Goal: Communication & Community: Share content

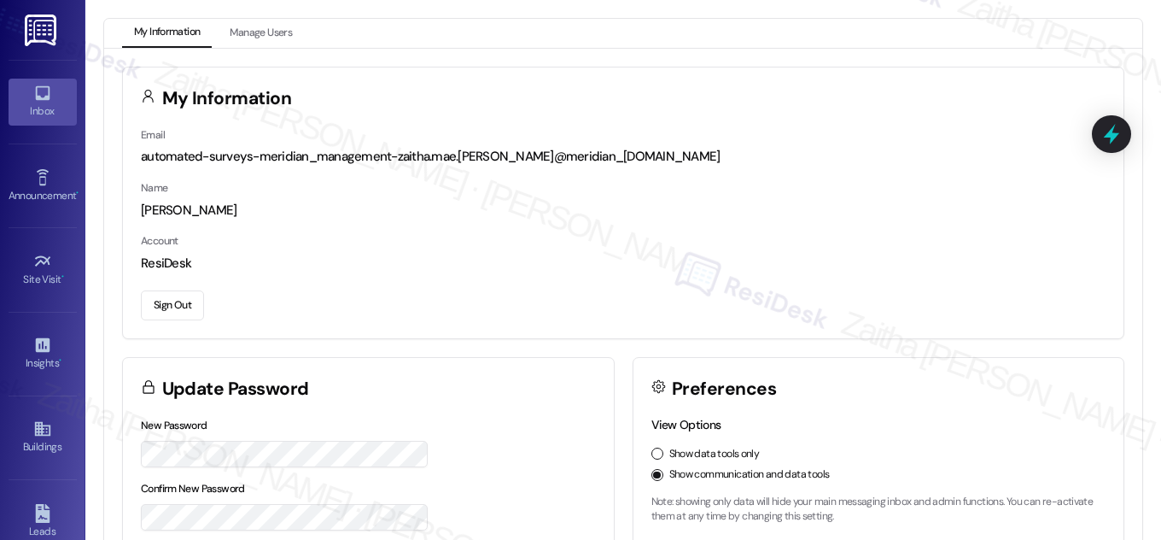
click at [53, 106] on div "Inbox" at bounding box center [42, 110] width 85 height 17
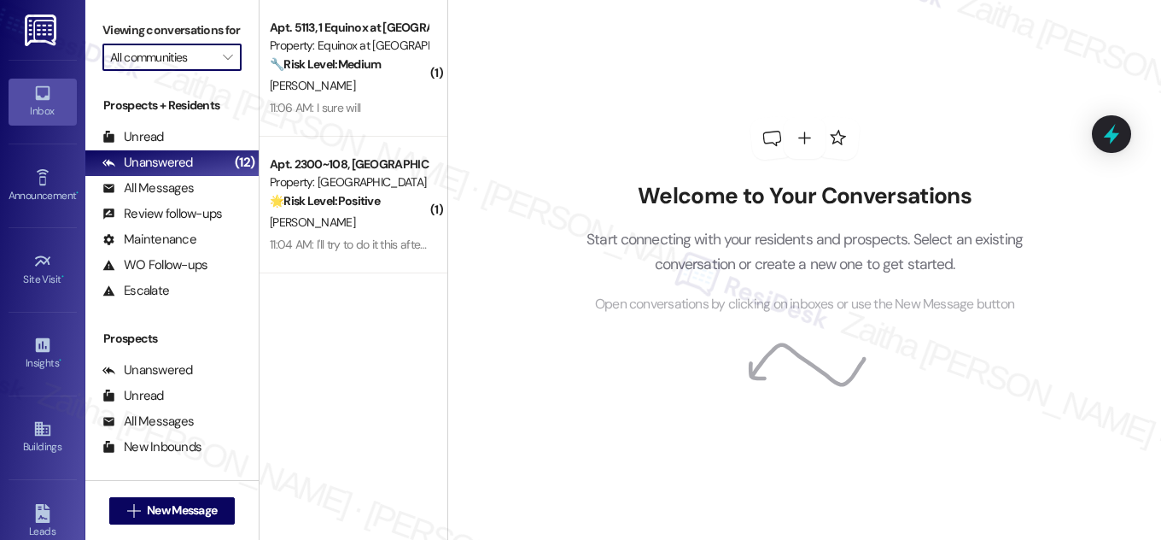
click at [191, 71] on input "All communities" at bounding box center [162, 57] width 104 height 27
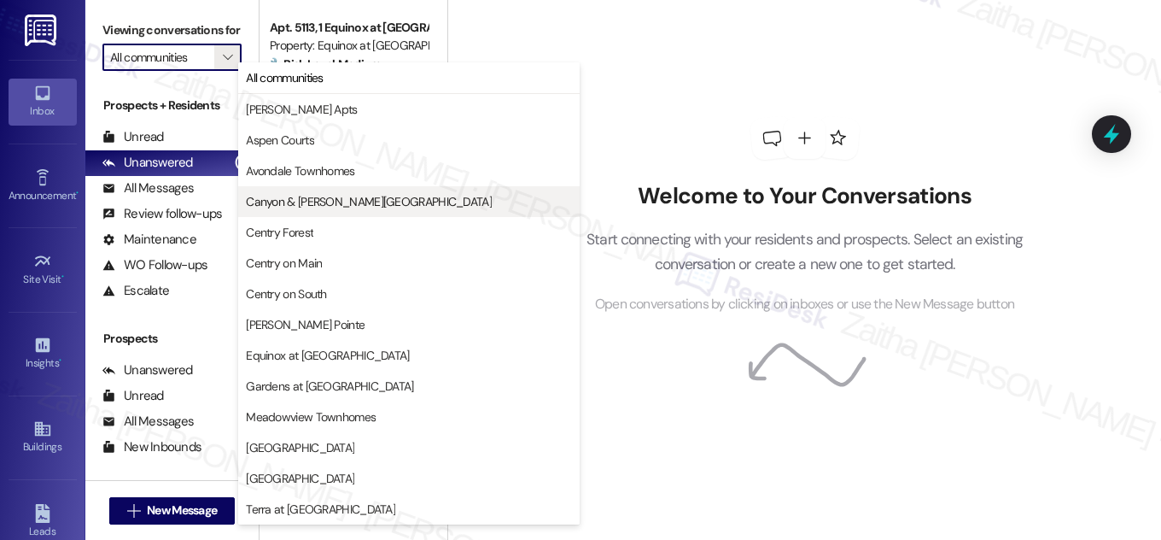
click at [298, 197] on span "Canyon & [PERSON_NAME][GEOGRAPHIC_DATA]" at bounding box center [369, 201] width 246 height 17
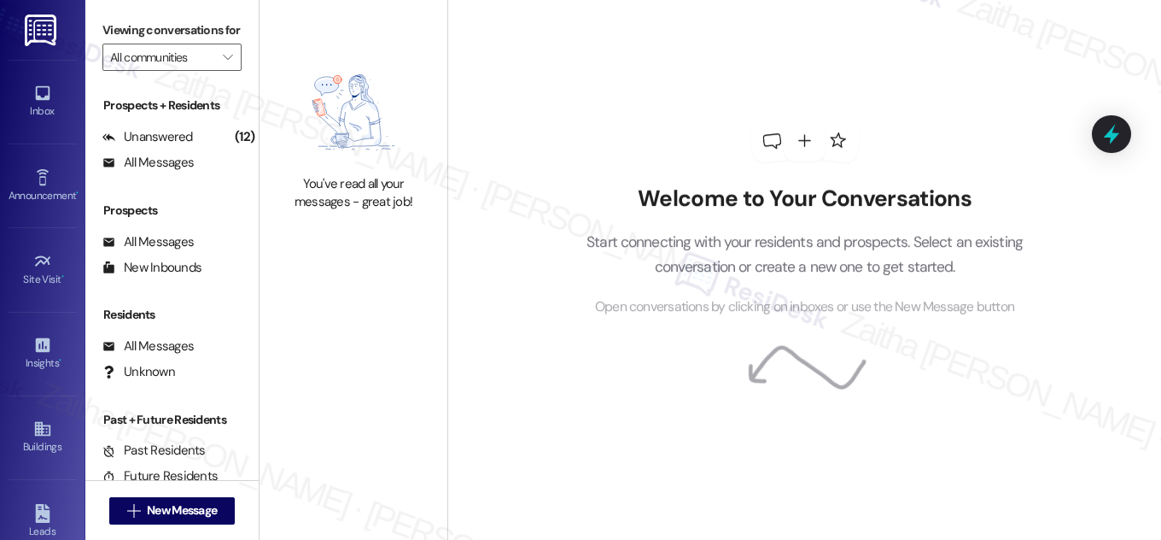
type input "Canyon & [PERSON_NAME][GEOGRAPHIC_DATA]"
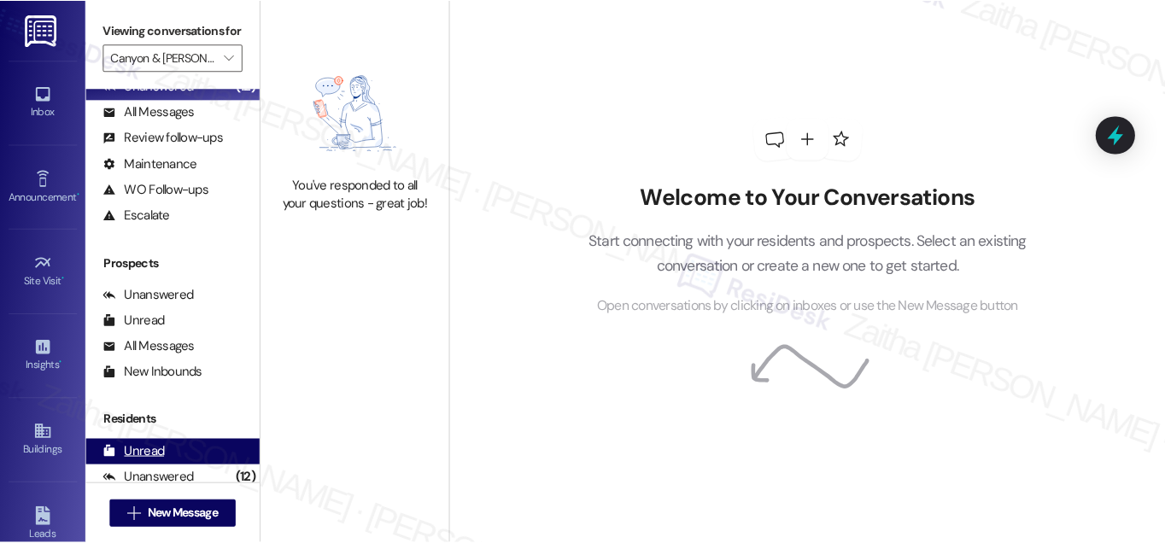
scroll to position [225, 0]
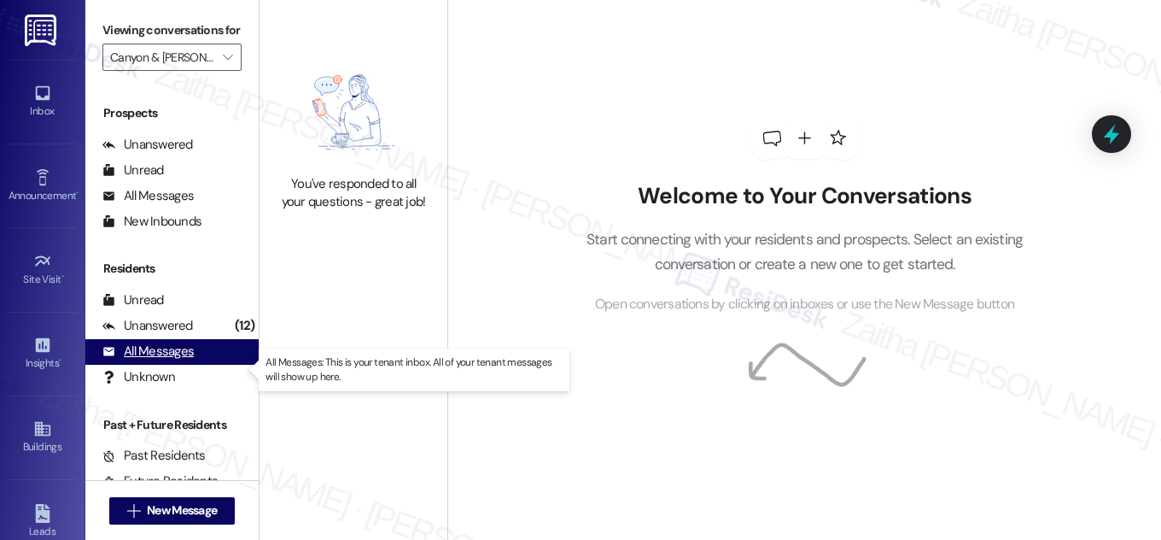
click at [172, 360] on div "All Messages" at bounding box center [147, 351] width 91 height 18
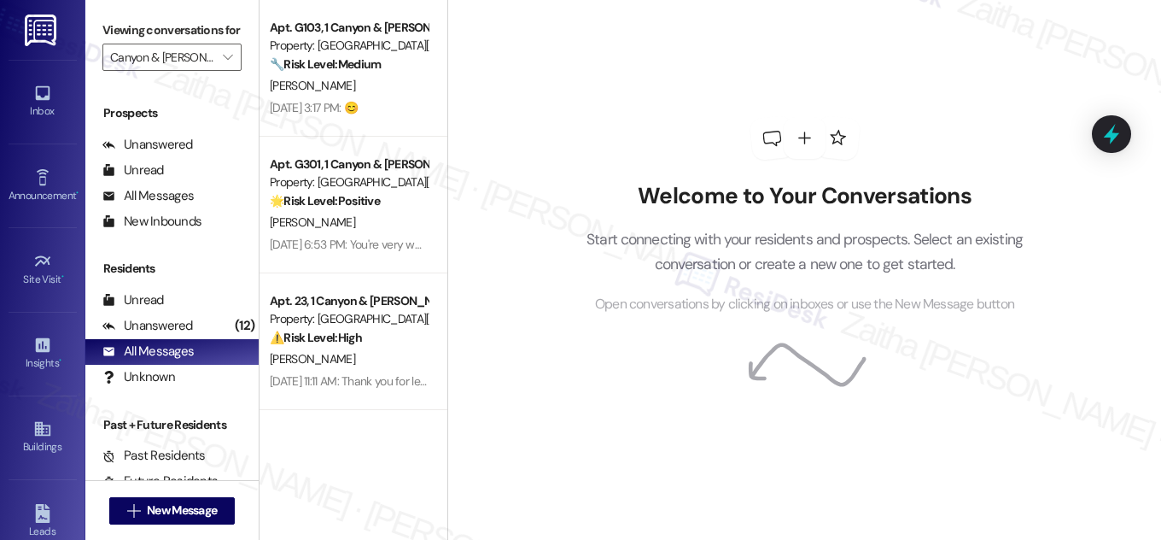
click at [44, 211] on div "Announcement • Send A Text Announcement" at bounding box center [43, 185] width 68 height 84
click at [43, 189] on div "Announcement •" at bounding box center [42, 195] width 85 height 17
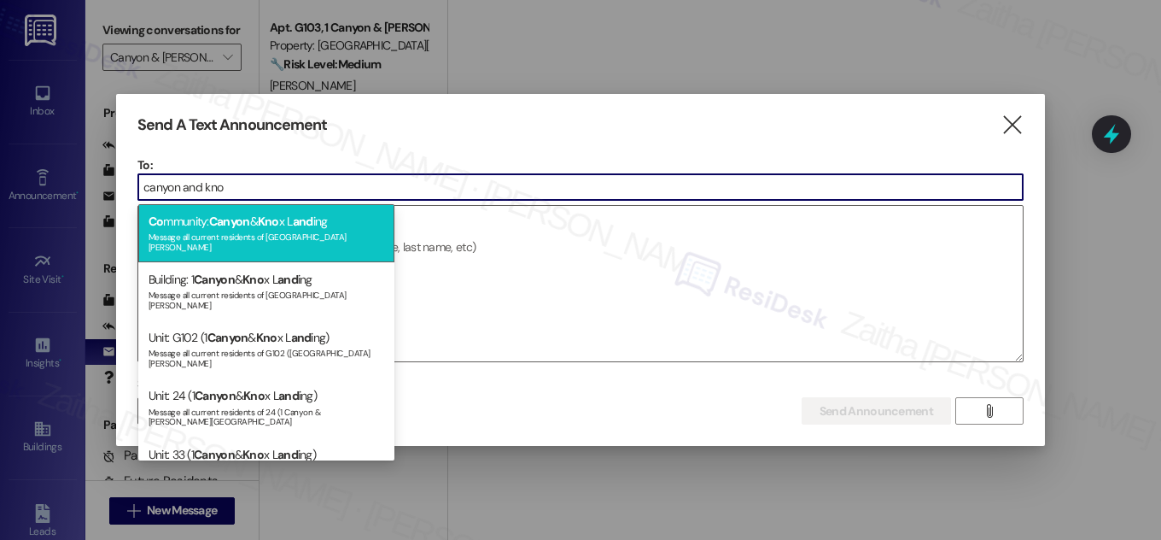
type input "canyon and kno"
click at [268, 235] on div "Message all current residents of [GEOGRAPHIC_DATA][PERSON_NAME]" at bounding box center [267, 240] width 236 height 24
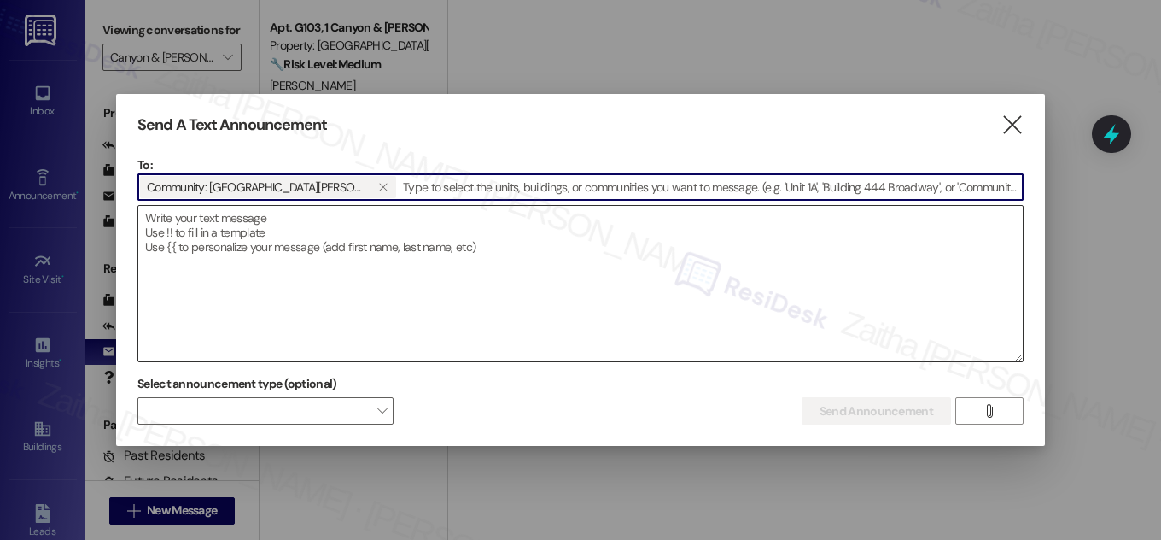
click at [278, 220] on textarea at bounding box center [580, 283] width 885 height 155
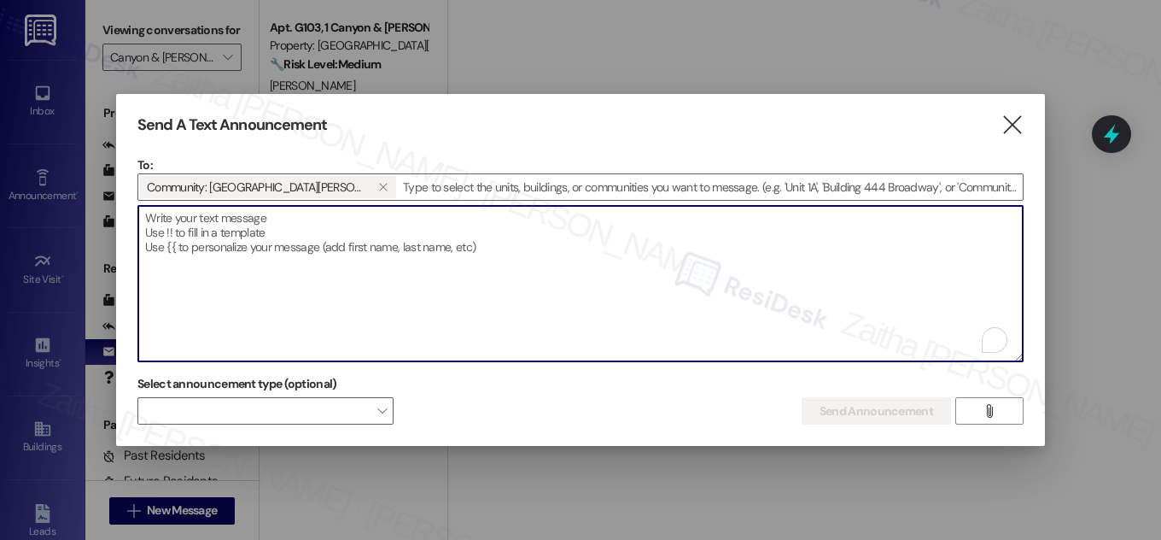
paste textarea "Hey {{first_name}}, we'd love to know more about your experience at {{property}…"
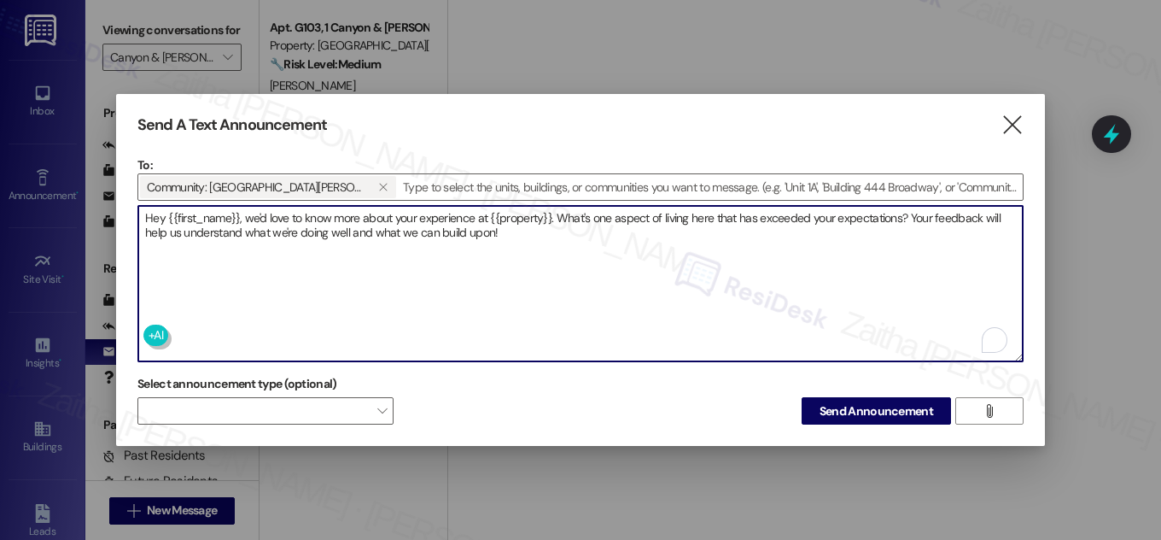
type textarea "Hey {{first_name}}, we'd love to know more about your experience at {{property}…"
click at [865, 407] on span "Send Announcement" at bounding box center [877, 411] width 114 height 18
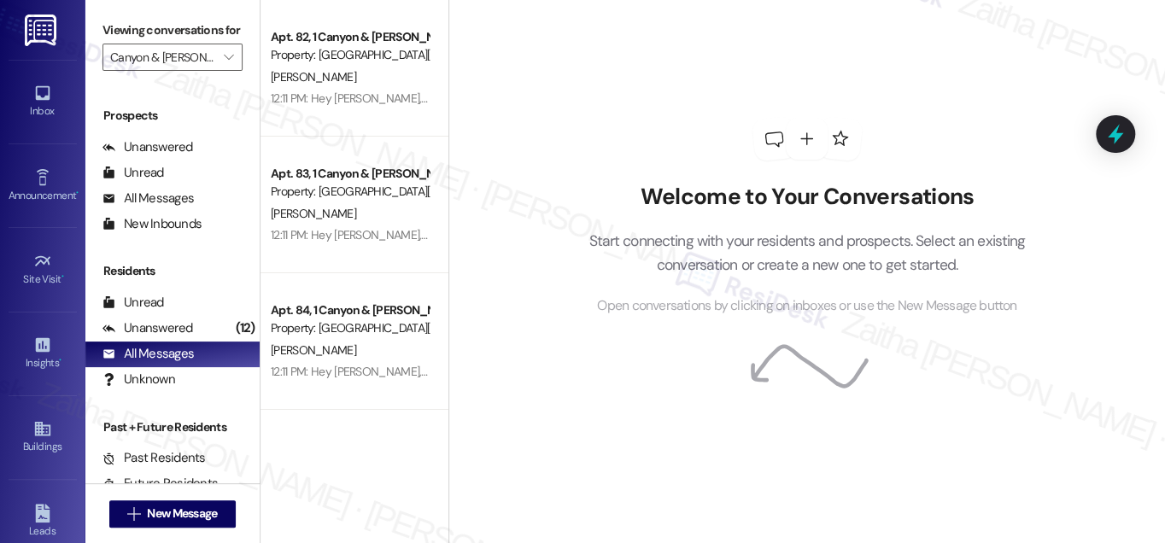
scroll to position [223, 0]
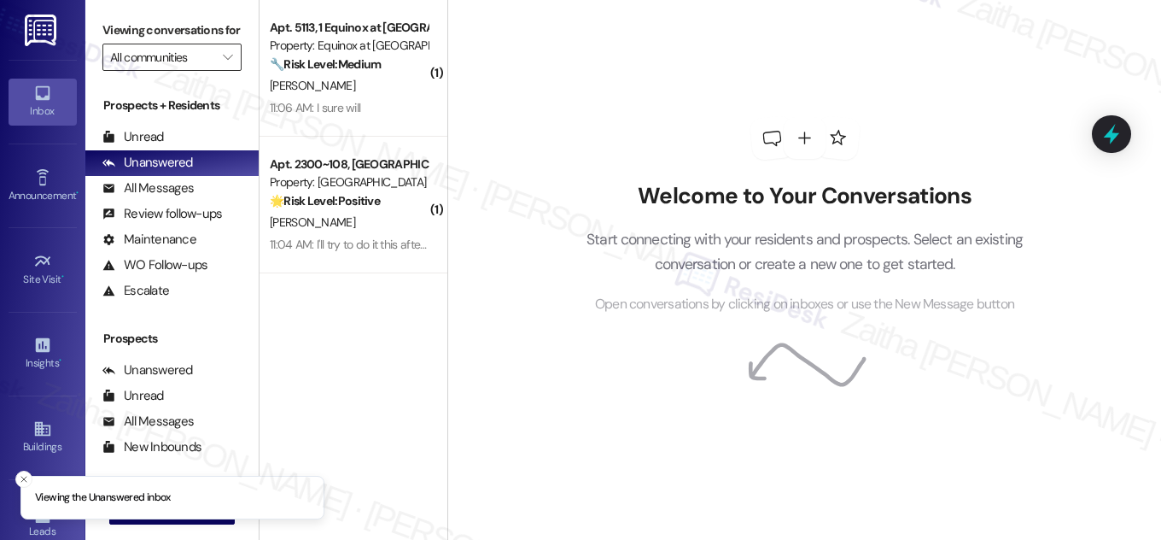
click at [179, 71] on input "All communities" at bounding box center [162, 57] width 104 height 27
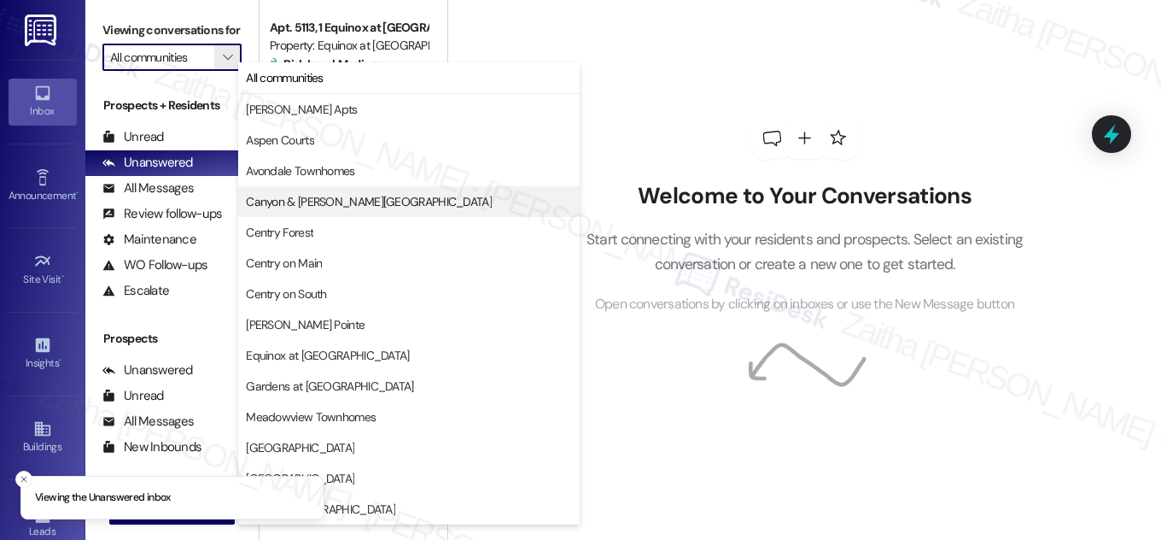
click at [313, 199] on span "Canyon & [PERSON_NAME][GEOGRAPHIC_DATA]" at bounding box center [369, 201] width 246 height 17
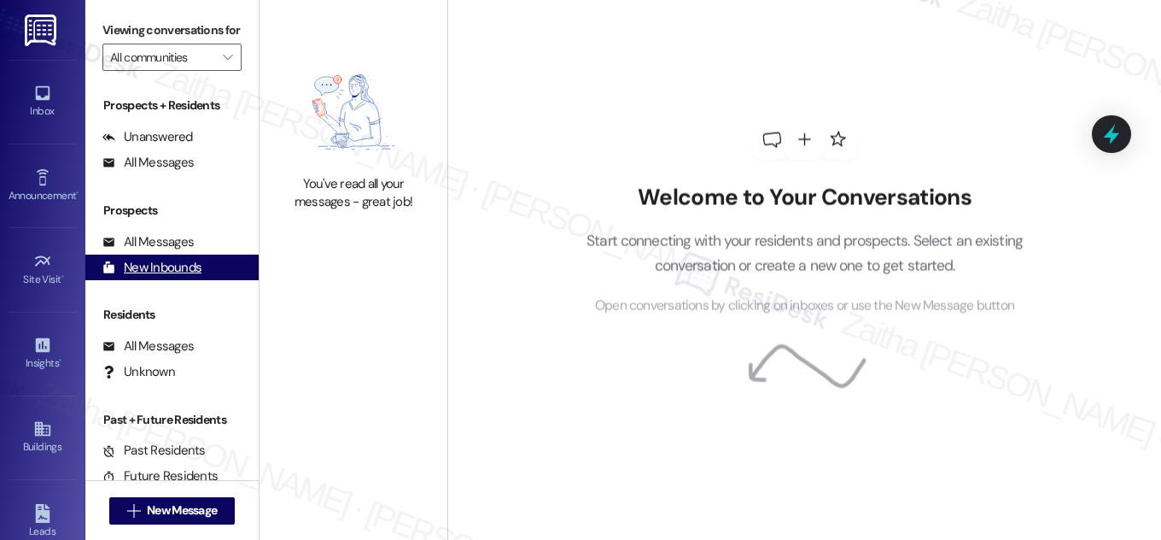
type input "Canyon & [PERSON_NAME][GEOGRAPHIC_DATA]"
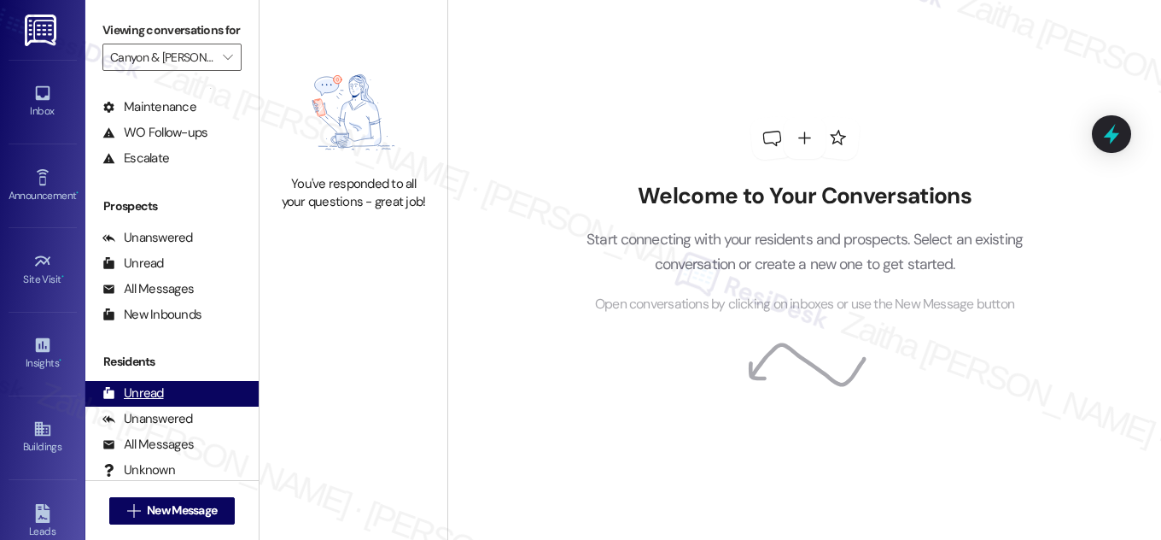
scroll to position [225, 0]
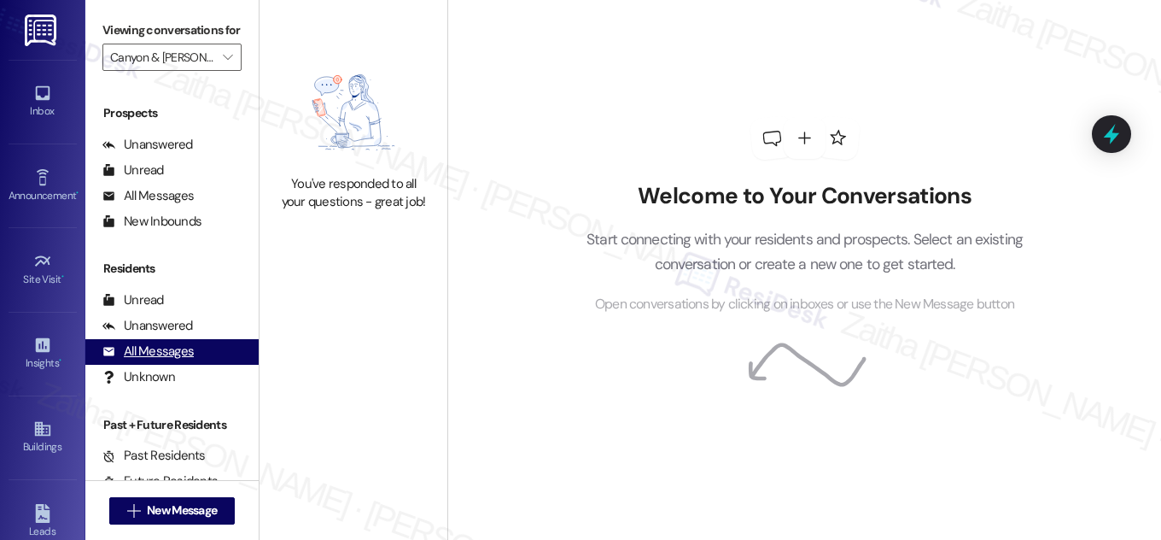
click at [168, 360] on div "All Messages" at bounding box center [147, 351] width 91 height 18
